Goal: Task Accomplishment & Management: Use online tool/utility

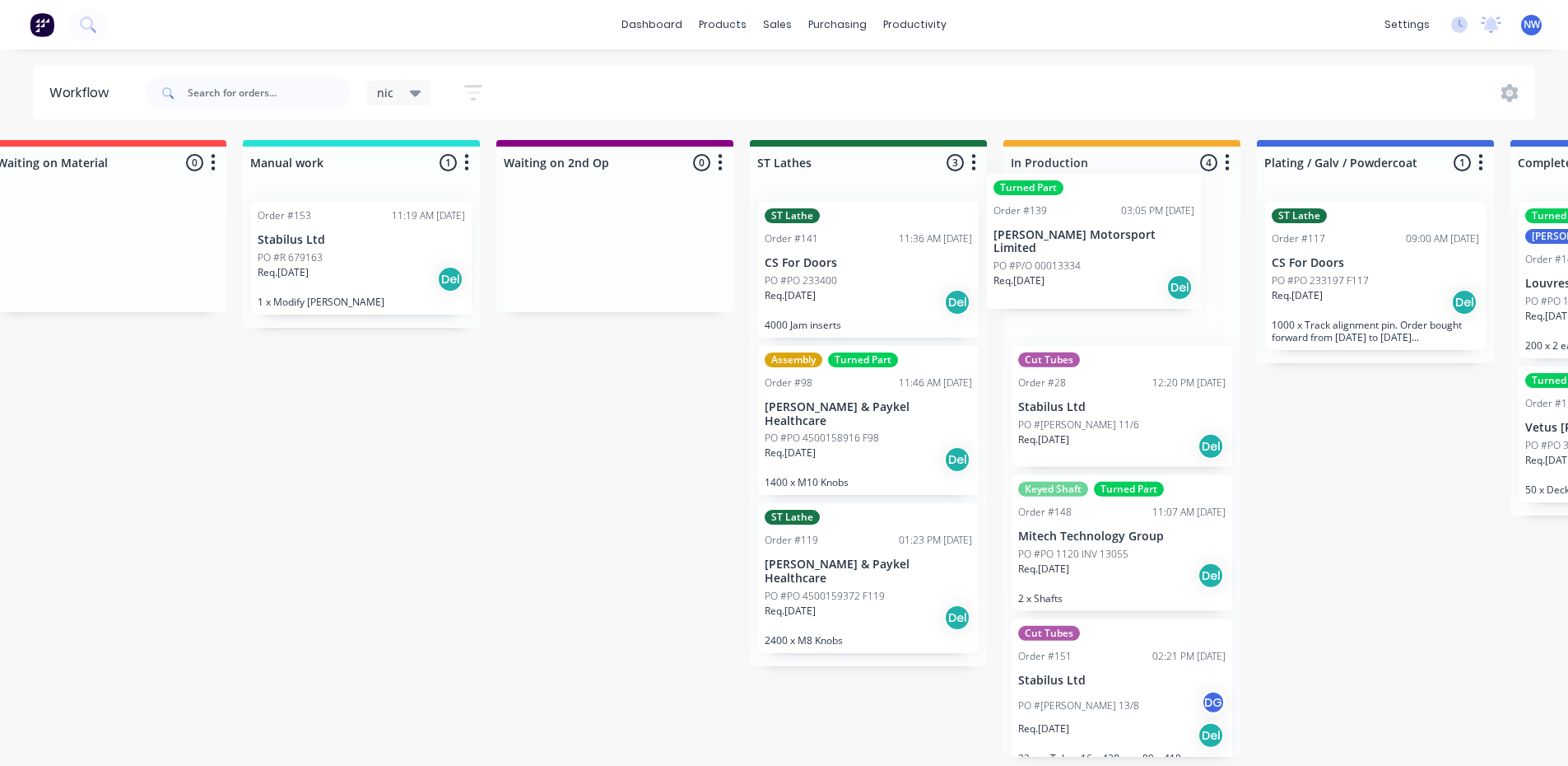
drag, startPoint x: 414, startPoint y: 513, endPoint x: 1108, endPoint y: 268, distance: 736.0
click at [1108, 268] on div "Submitted 2 Status colour #273444 hex #273444 Save Cancel Summaries Total order…" at bounding box center [762, 448] width 4177 height 616
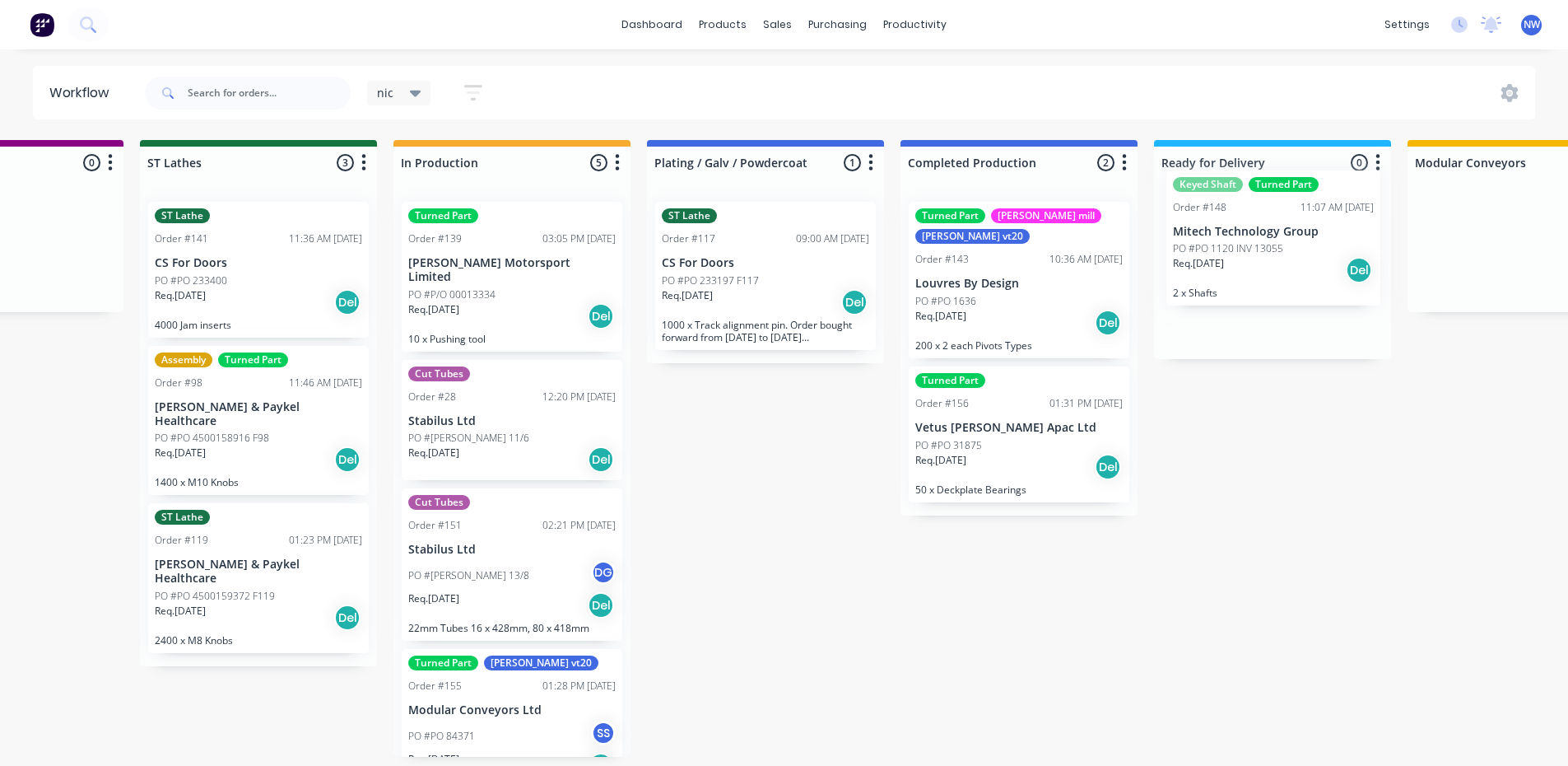
scroll to position [3, 1941]
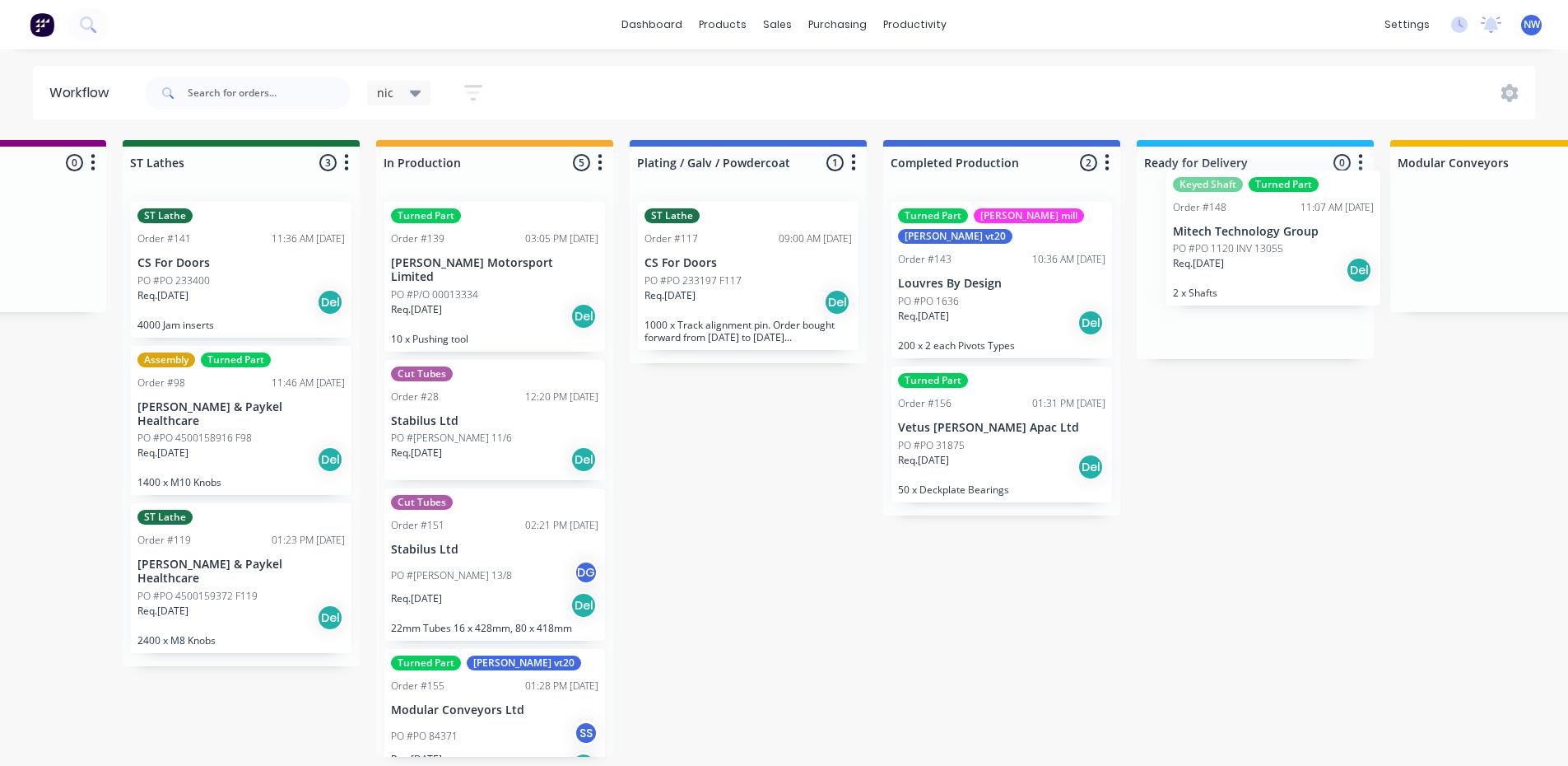
drag, startPoint x: 644, startPoint y: 577, endPoint x: 1289, endPoint y: 275, distance: 712.2
click at [1289, 275] on div "Submitted 2 Status colour #273444 hex #273444 Save Cancel Summaries Total order…" at bounding box center [135, 448] width 4177 height 616
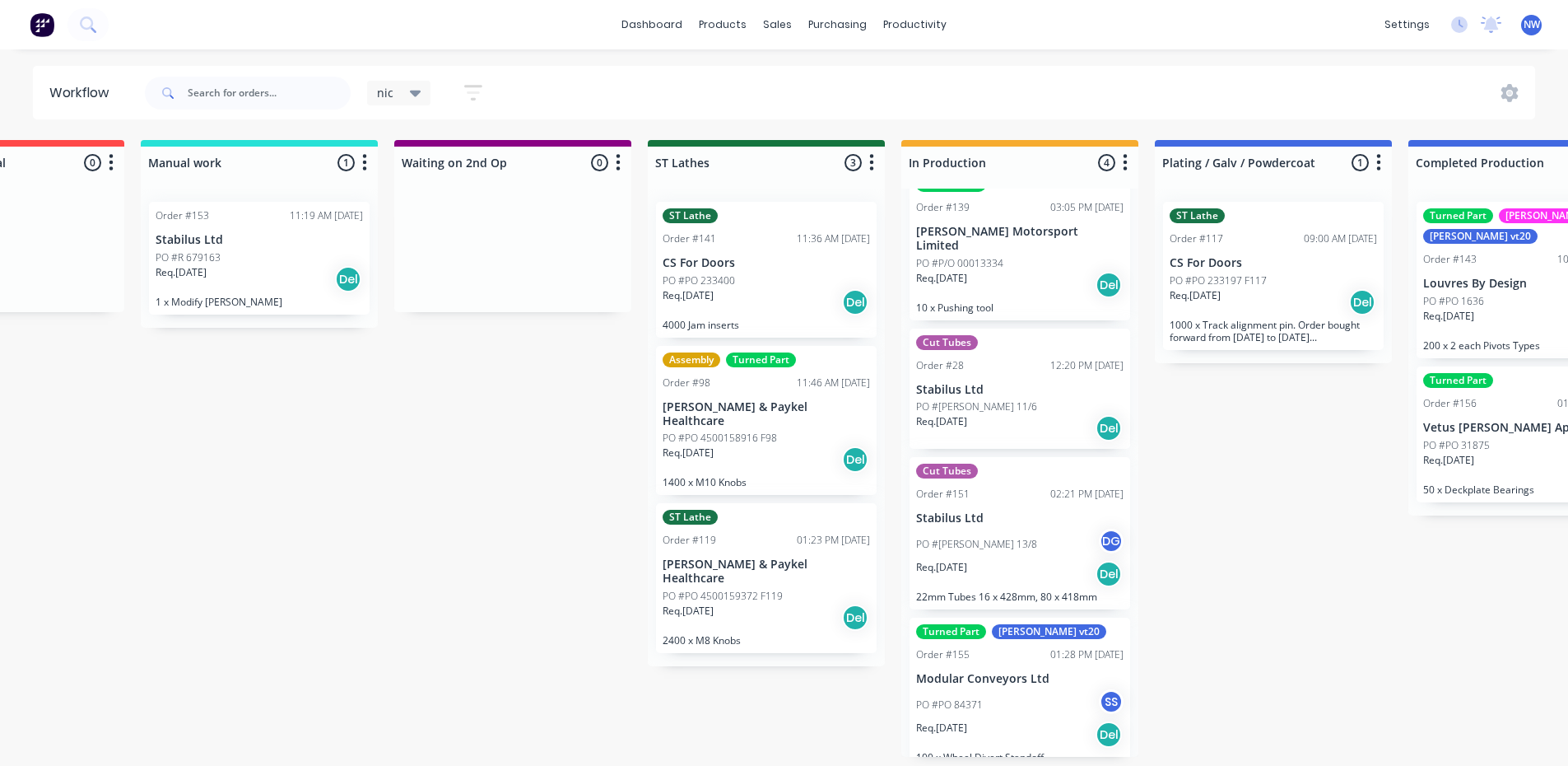
scroll to position [3, 1419]
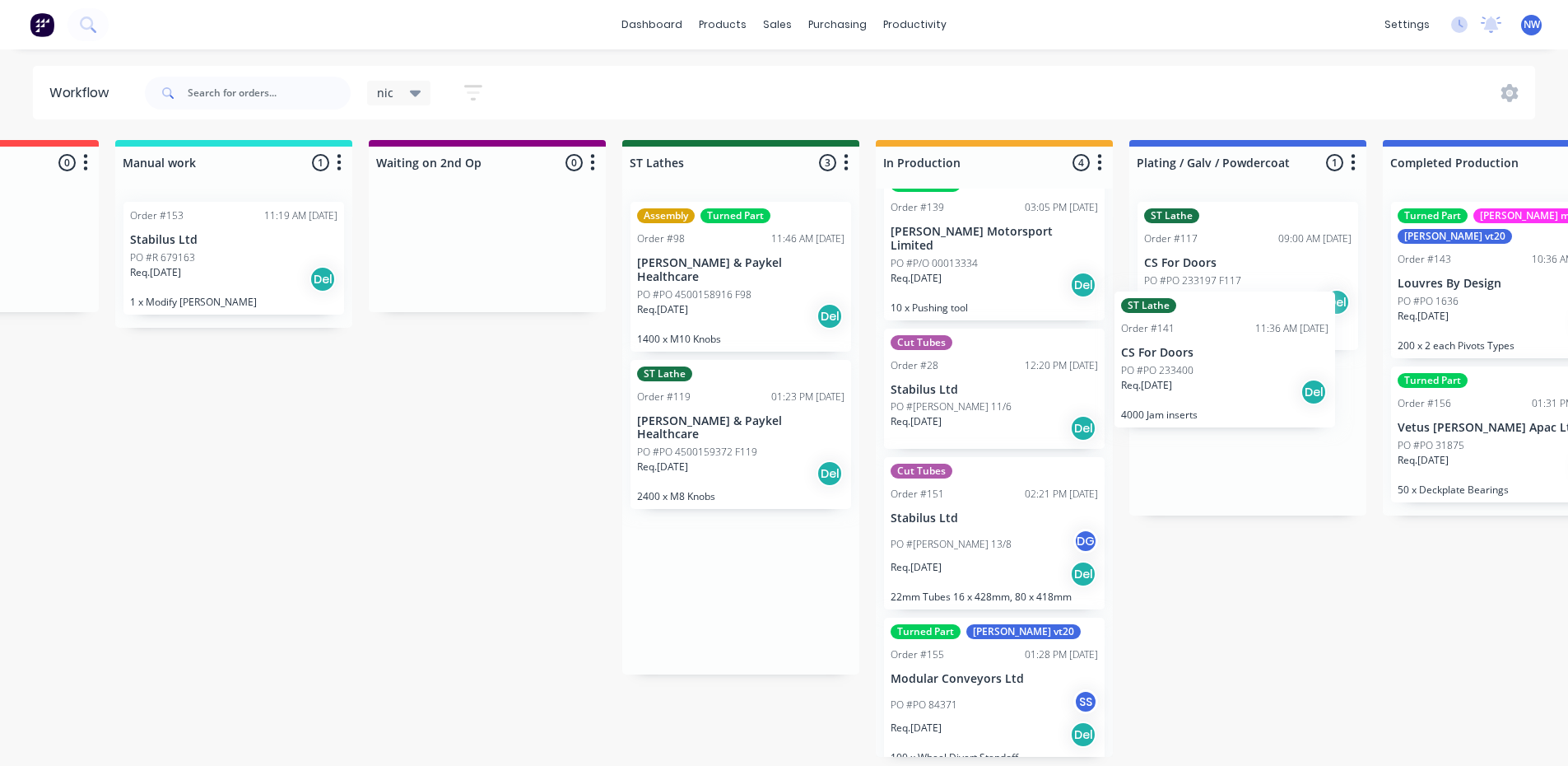
drag, startPoint x: 779, startPoint y: 266, endPoint x: 1237, endPoint y: 376, distance: 471.0
click at [1252, 372] on div "Submitted 2 Status colour #273444 hex #273444 Save Cancel Summaries Total order…" at bounding box center [635, 448] width 4177 height 616
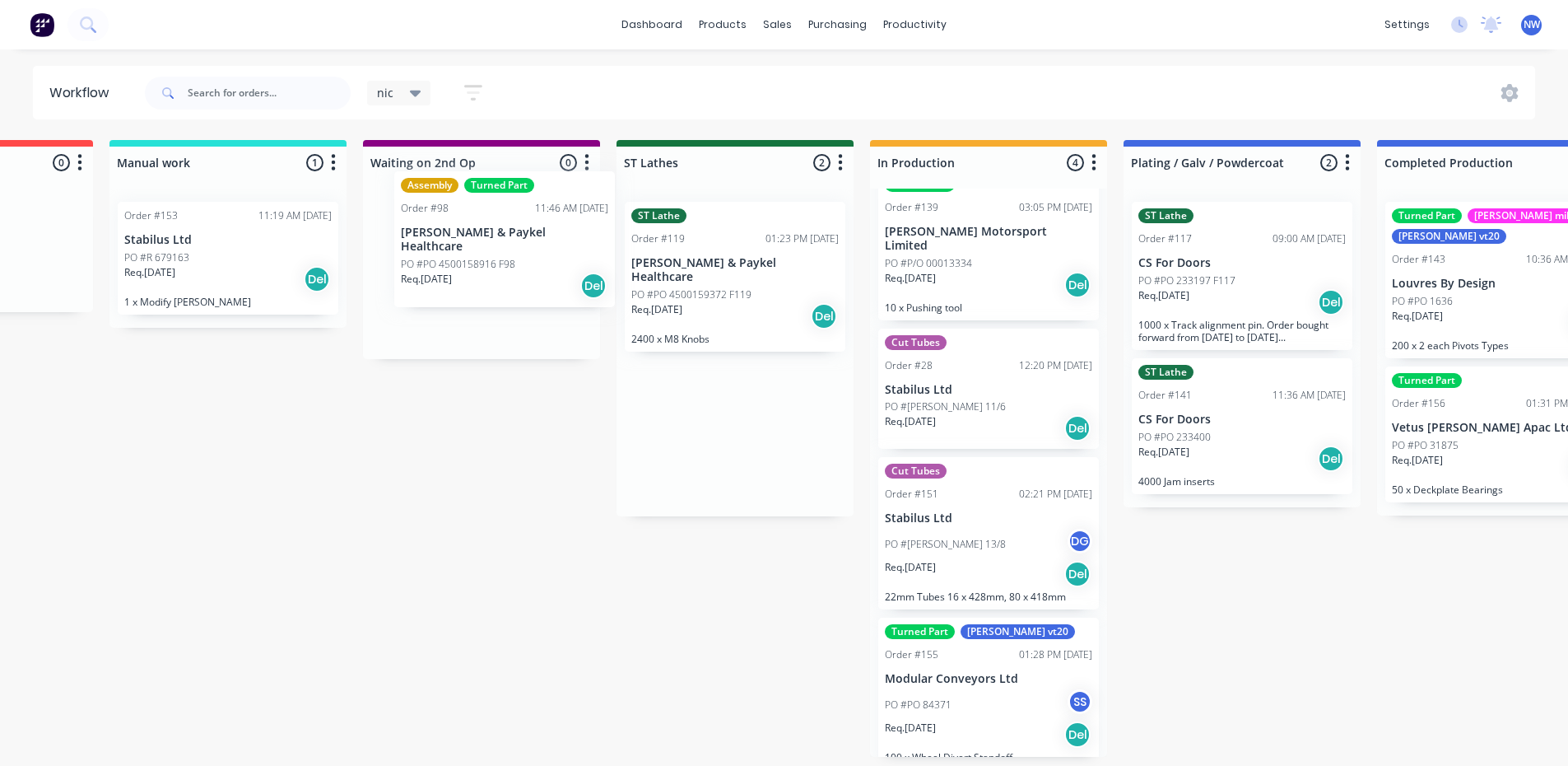
drag, startPoint x: 741, startPoint y: 297, endPoint x: 500, endPoint y: 269, distance: 242.6
click at [500, 269] on div "Submitted 2 Status colour #273444 hex #273444 Save Cancel Summaries Total order…" at bounding box center [629, 448] width 4177 height 616
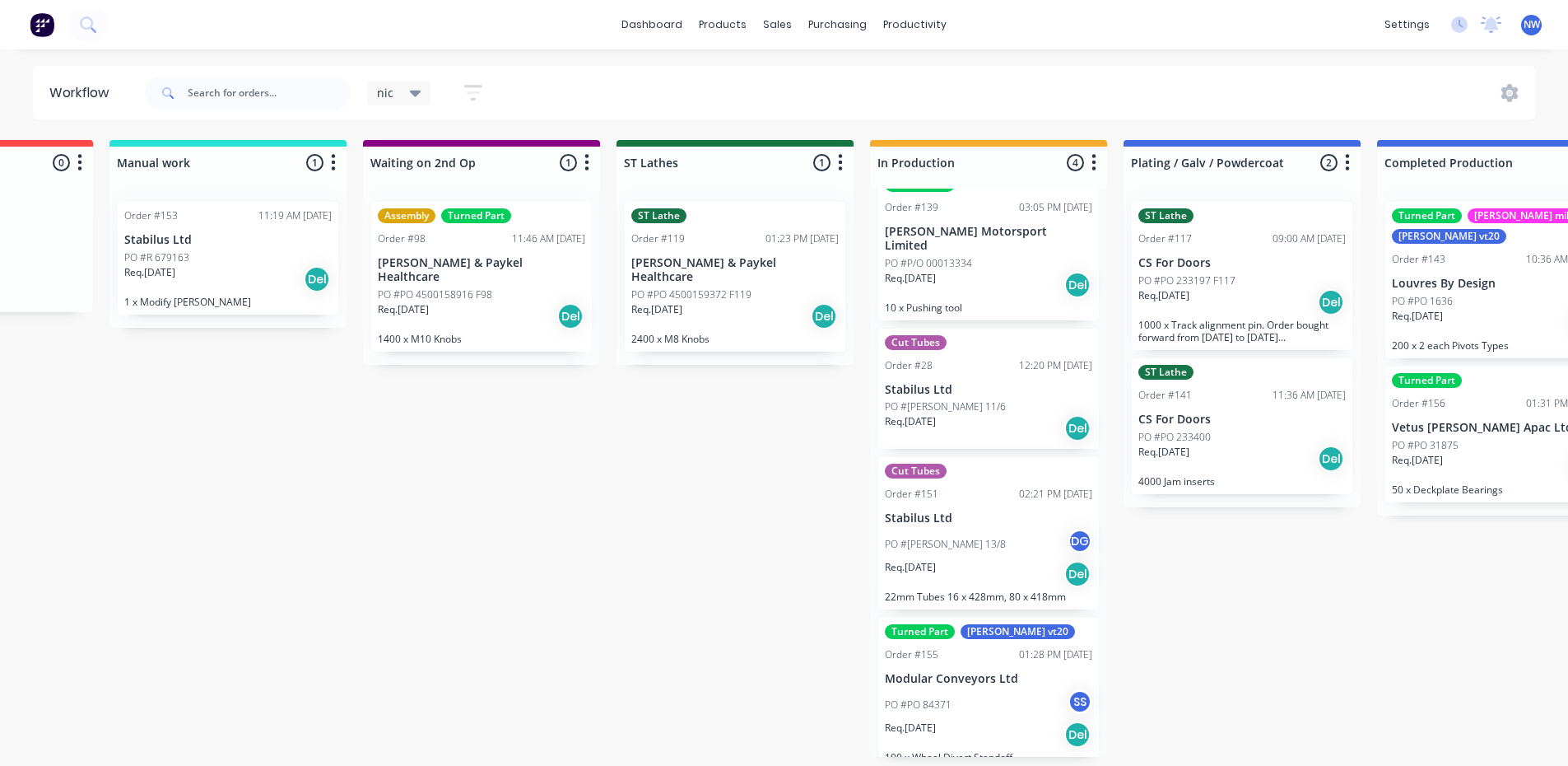
click at [749, 302] on div "Req. [DATE] Del" at bounding box center [735, 317] width 208 height 28
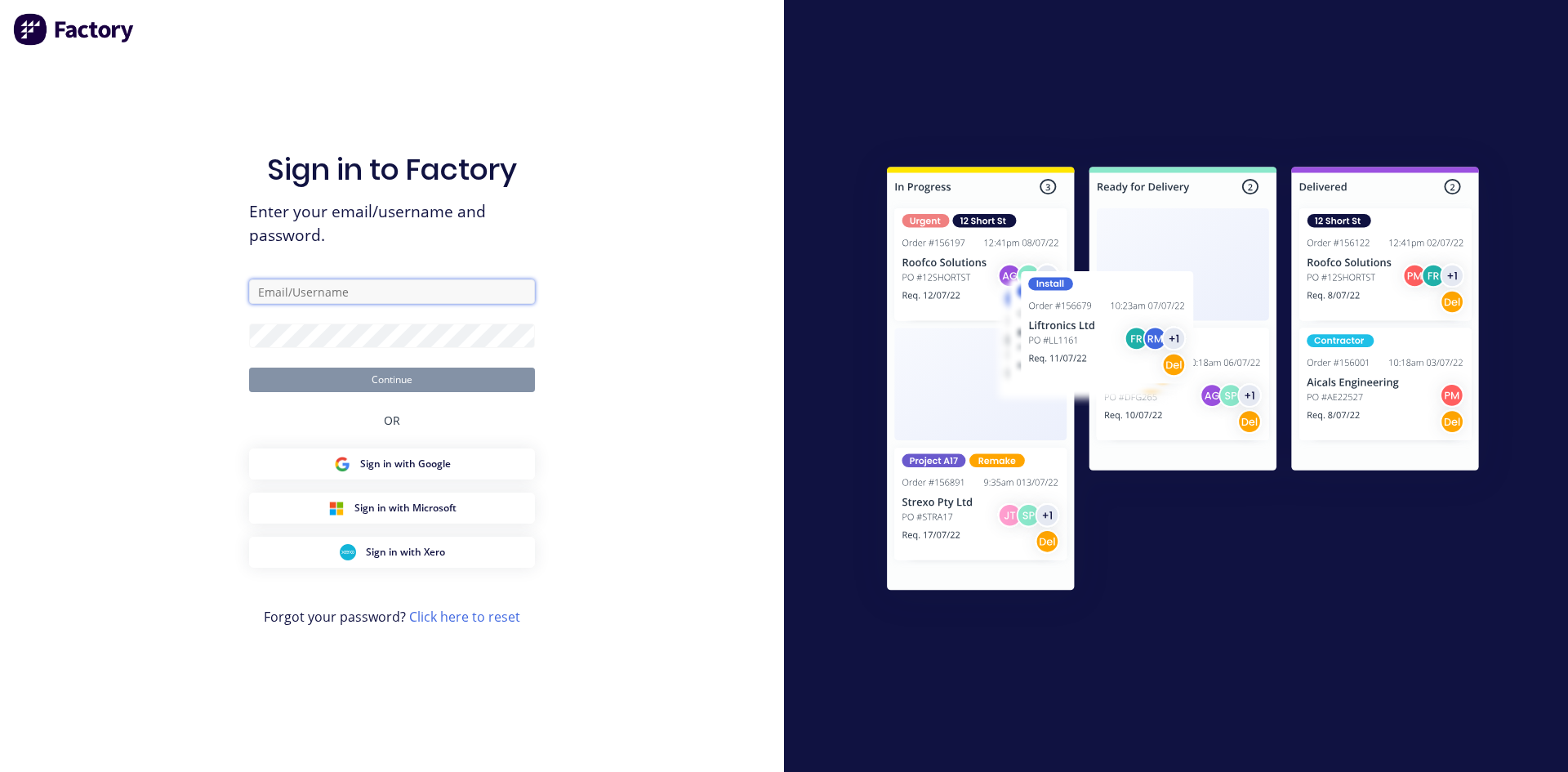
type input "[EMAIL_ADDRESS][DOMAIN_NAME]"
click at [405, 380] on button "Continue" at bounding box center [391, 380] width 286 height 25
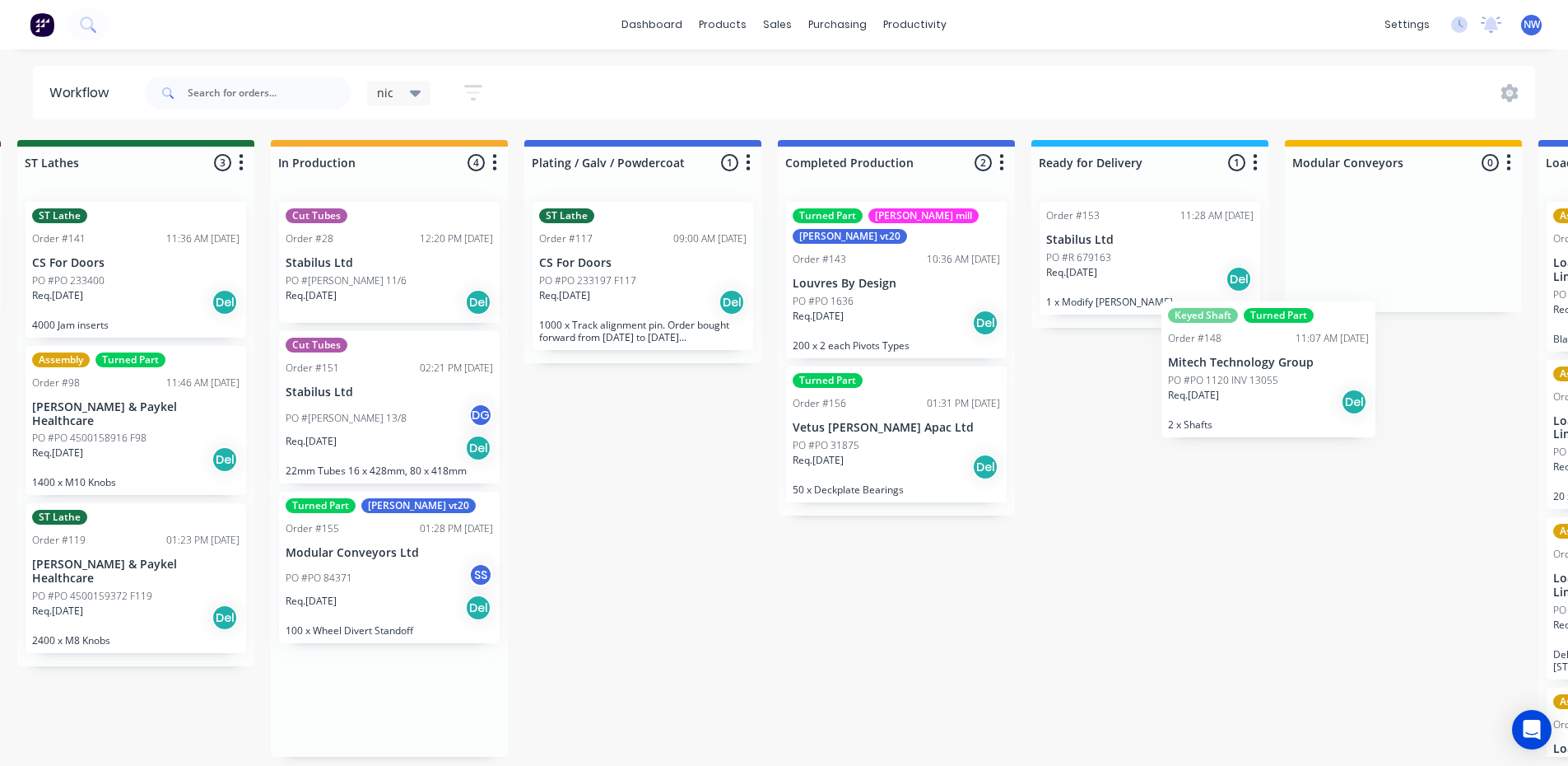
scroll to position [3, 2059]
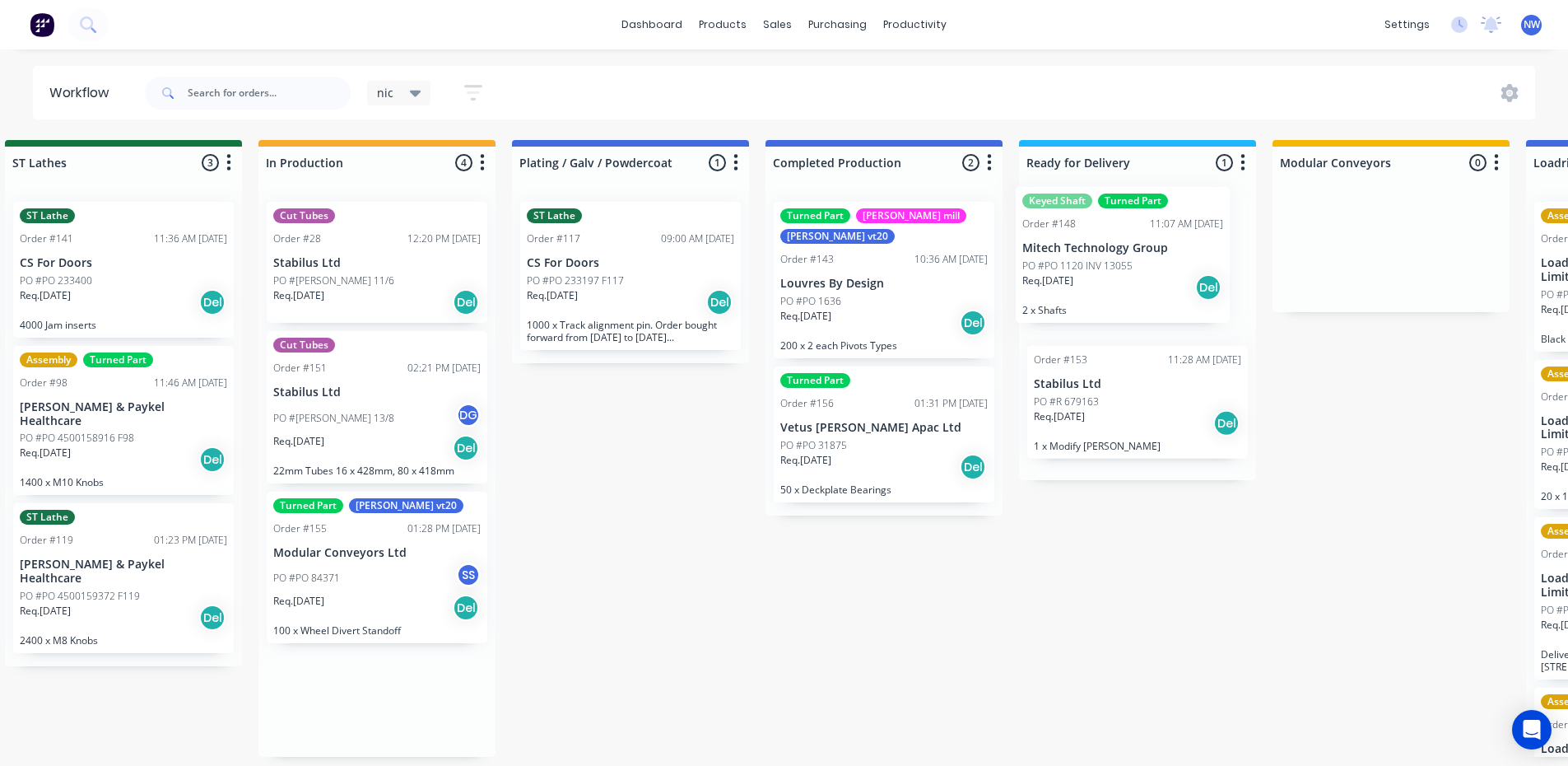
drag, startPoint x: 591, startPoint y: 433, endPoint x: 1148, endPoint y: 293, distance: 574.3
click at [1148, 293] on div "Submitted 2 Status colour #273444 hex #273444 Save Cancel Summaries Total order…" at bounding box center [17, 448] width 4177 height 616
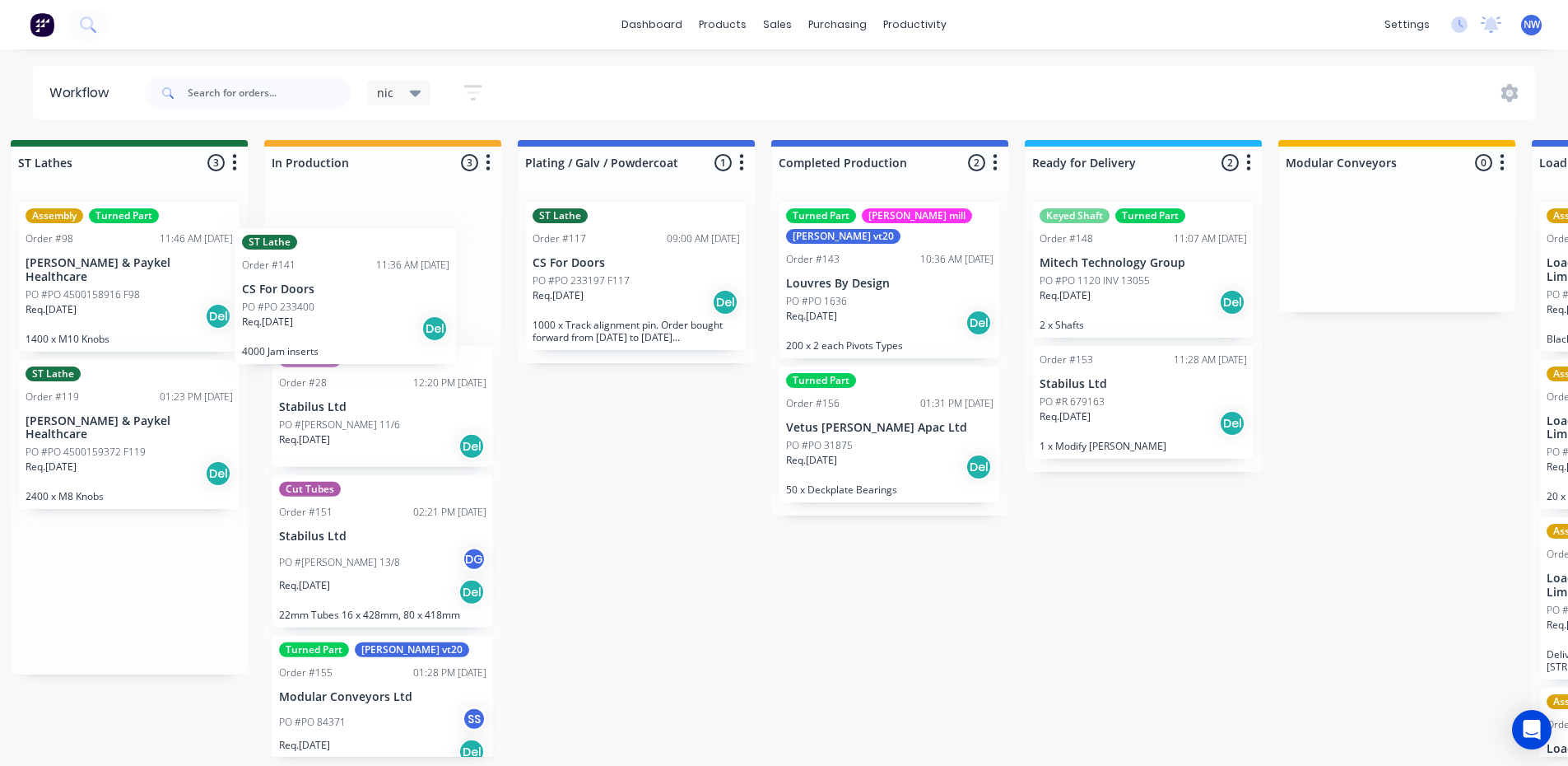
scroll to position [3, 2049]
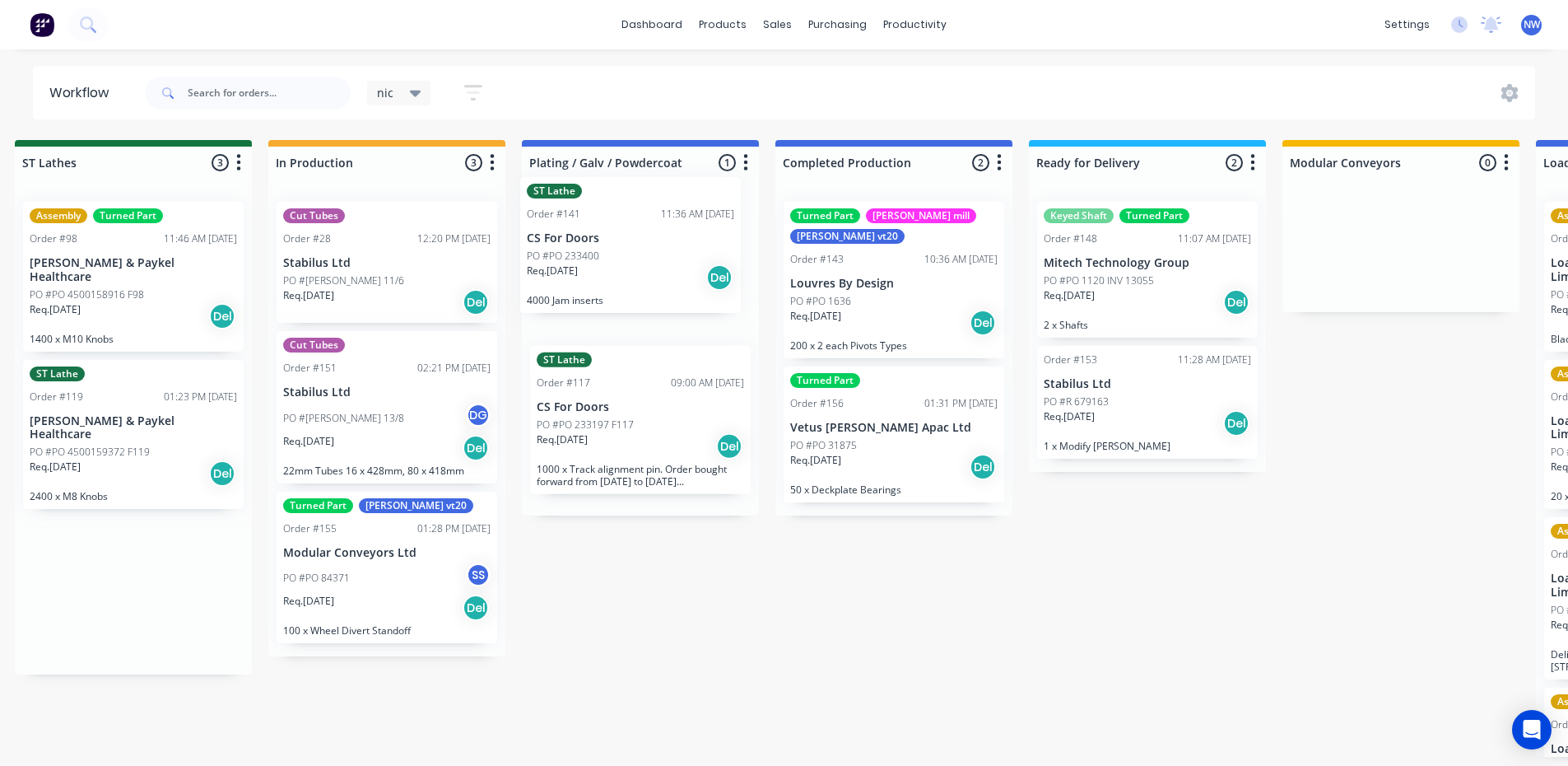
drag, startPoint x: 145, startPoint y: 276, endPoint x: 667, endPoint y: 256, distance: 522.4
click at [667, 256] on div "Submitted 2 Status colour #273444 hex #273444 Save Cancel Summaries Total order…" at bounding box center [27, 448] width 4177 height 616
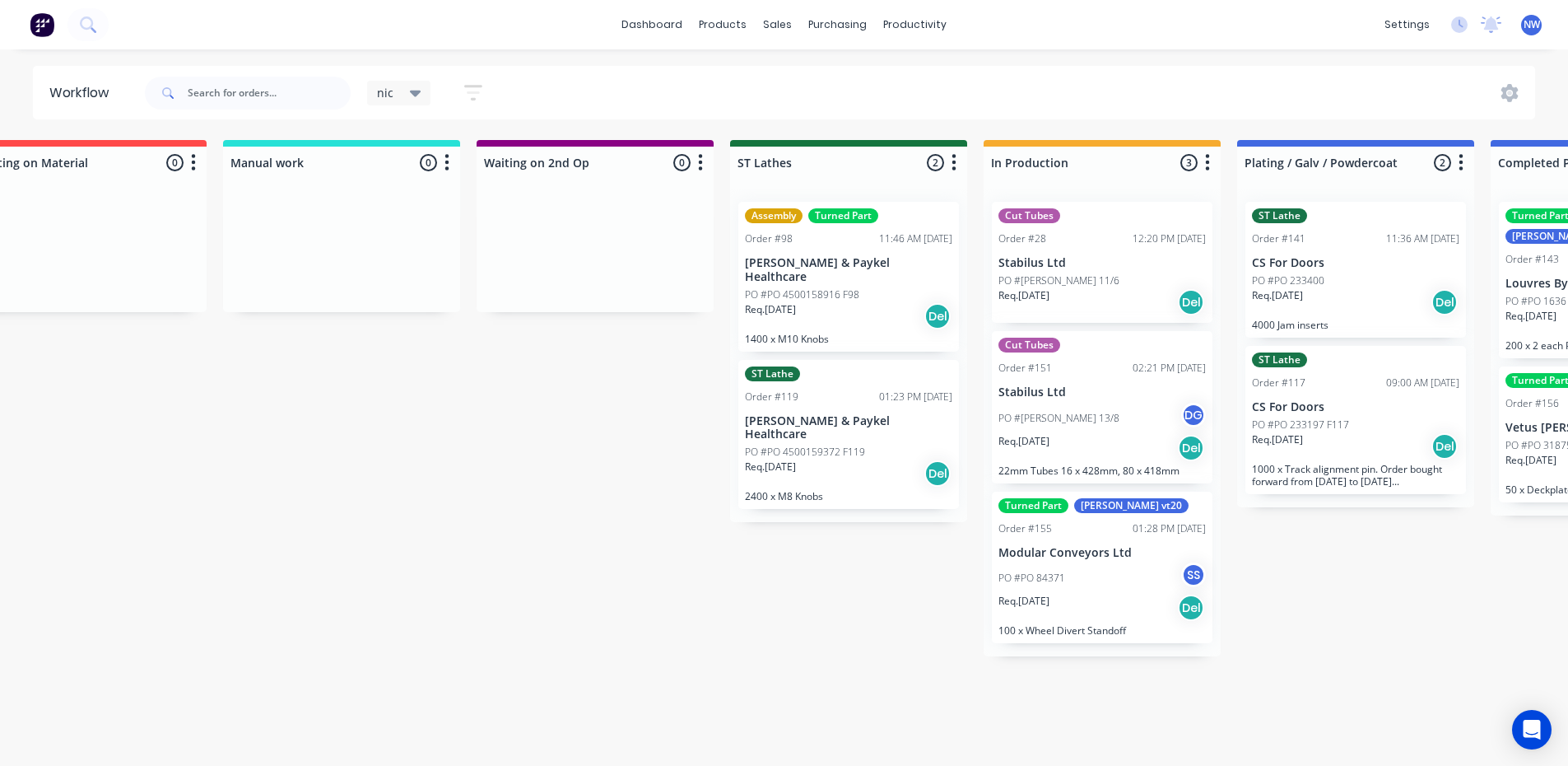
scroll to position [3, 1328]
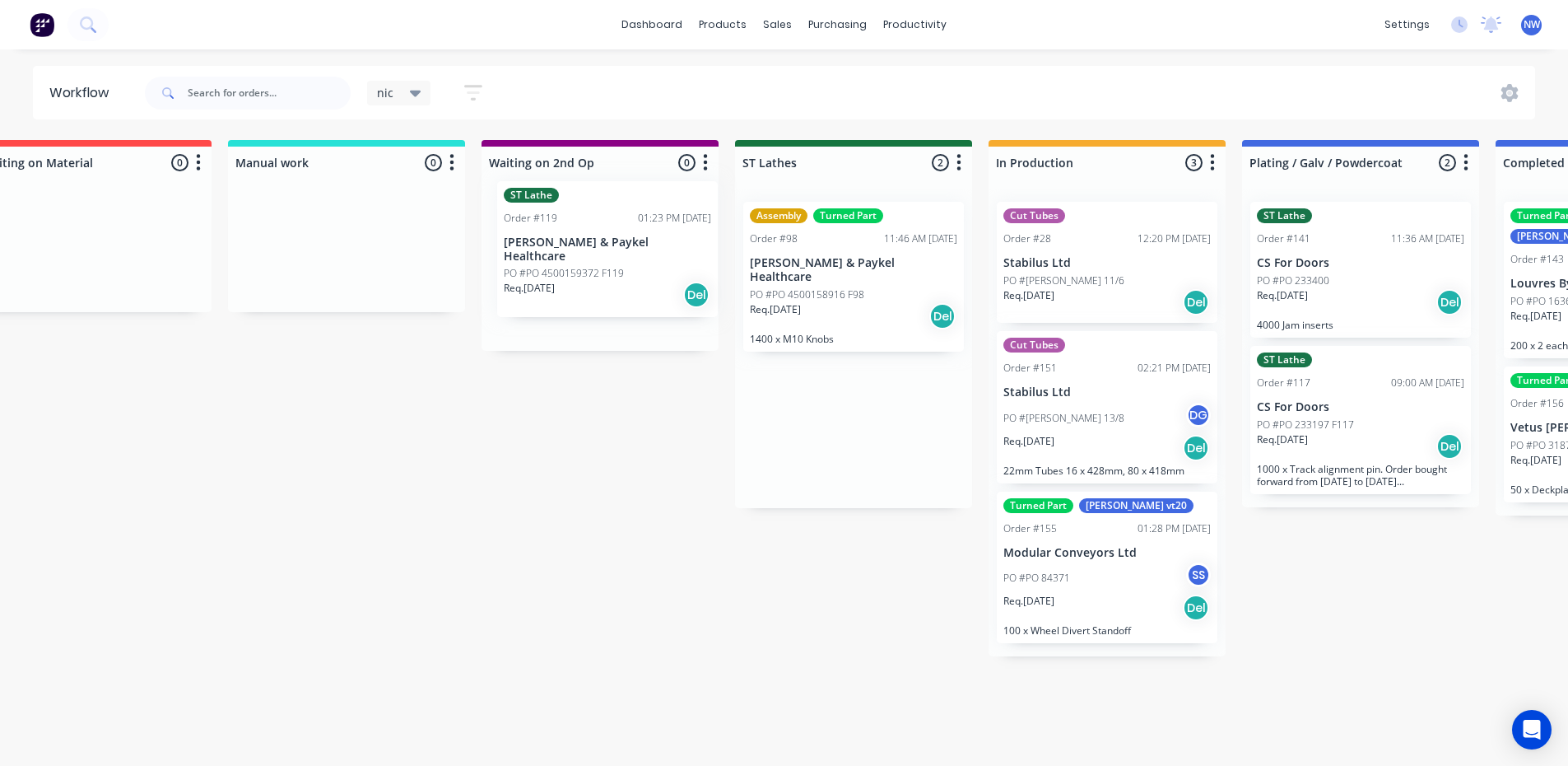
drag, startPoint x: 835, startPoint y: 434, endPoint x: 586, endPoint y: 274, distance: 296.0
click at [586, 274] on div "Submitted 2 Status colour #273444 hex #273444 Save Cancel Summaries Total order…" at bounding box center [747, 448] width 4177 height 616
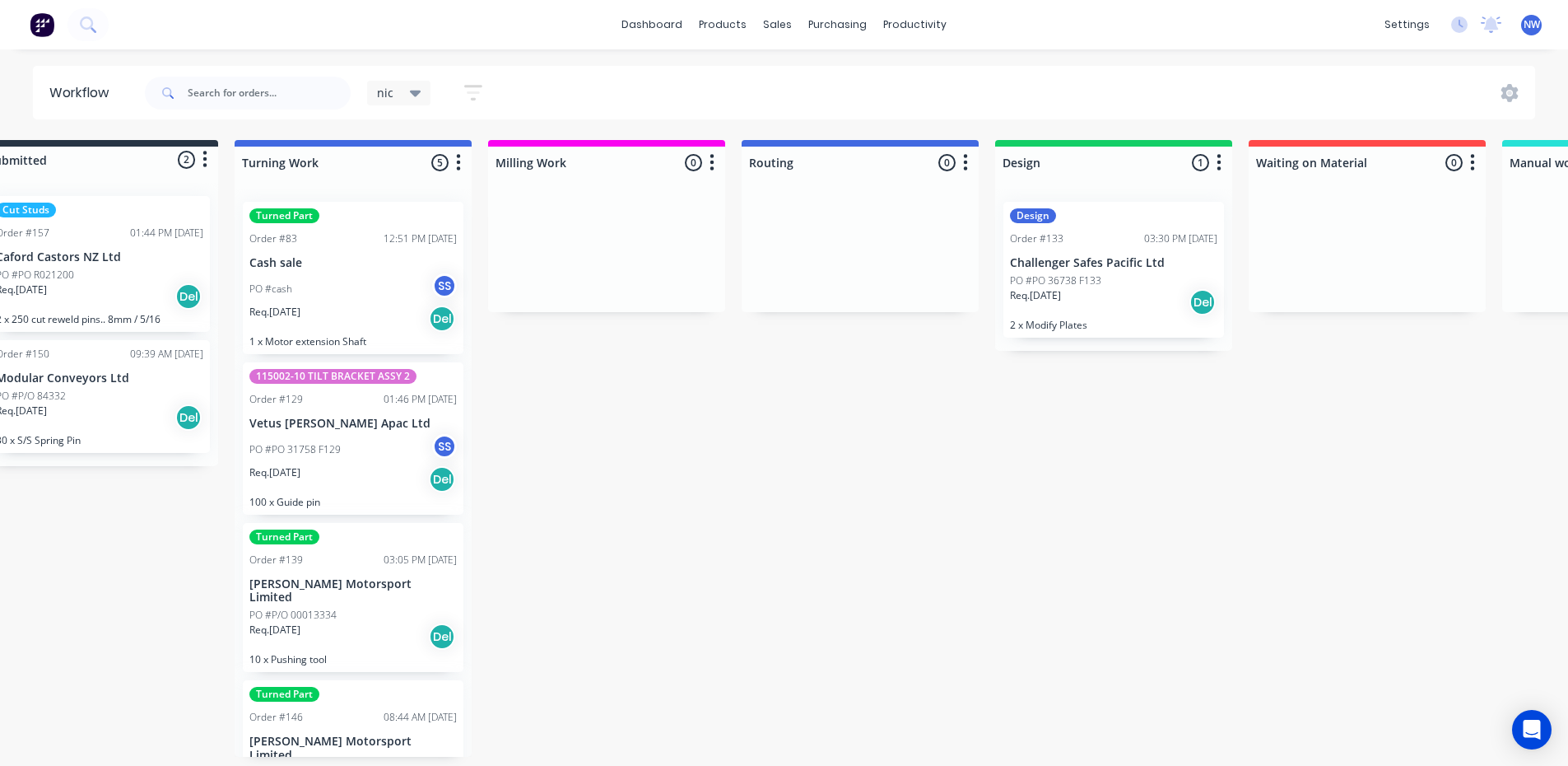
scroll to position [3, 0]
